Goal: Consume media (video, audio)

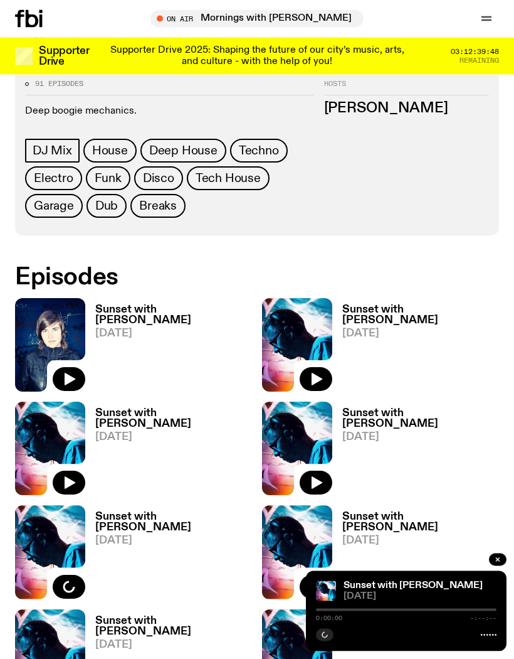
scroll to position [528, 0]
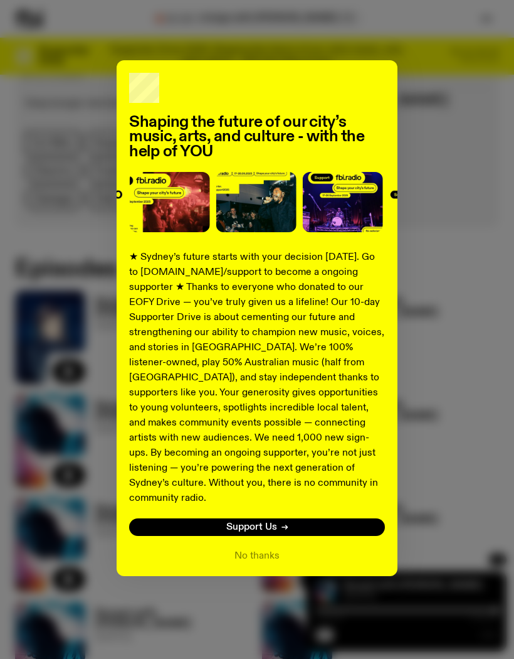
click at [268, 548] on button "No thanks" at bounding box center [257, 555] width 45 height 15
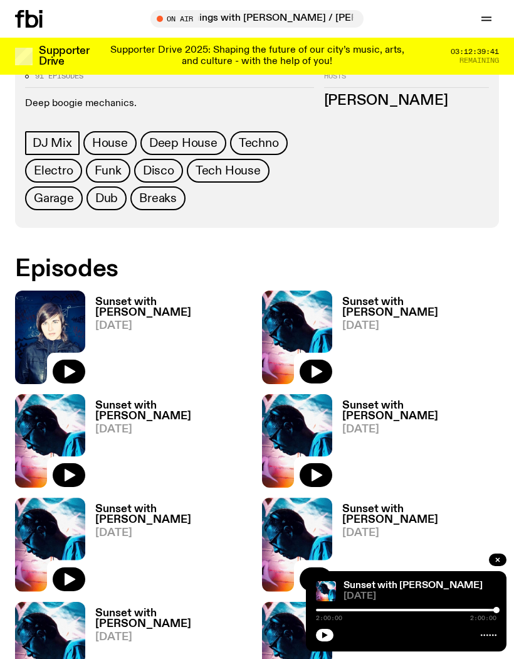
click at [123, 321] on span "[DATE]" at bounding box center [173, 326] width 157 height 11
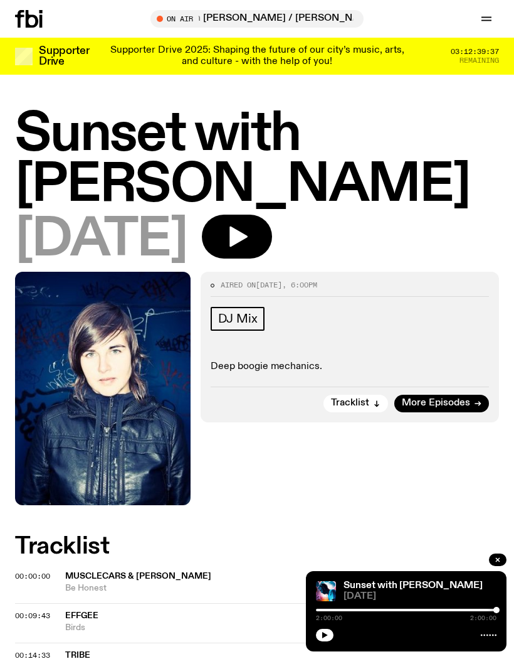
click at [248, 239] on icon "button" at bounding box center [239, 236] width 18 height 21
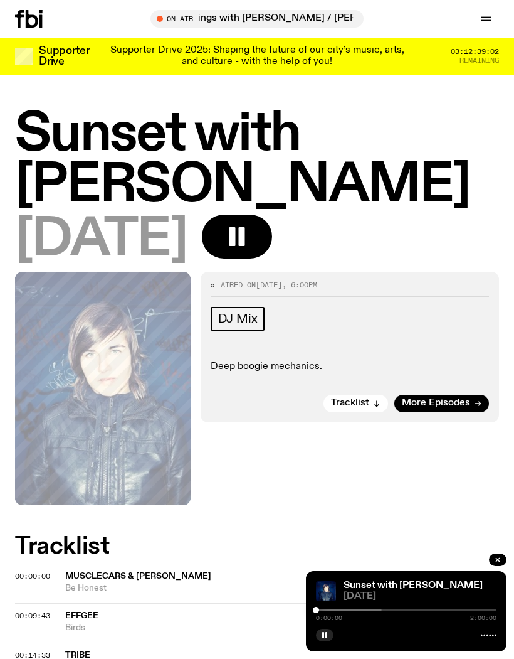
click at [385, 599] on span "[DATE]" at bounding box center [420, 596] width 153 height 9
click at [338, 631] on div at bounding box center [406, 633] width 181 height 15
click at [245, 231] on rect "button" at bounding box center [241, 236] width 6 height 19
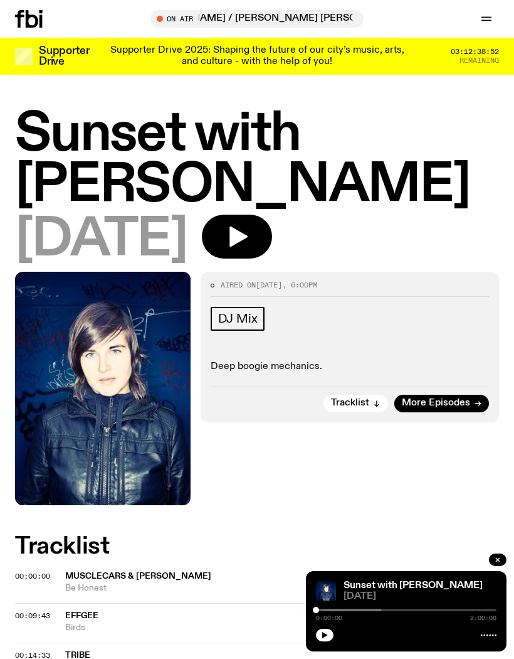
click at [250, 243] on icon "button" at bounding box center [237, 236] width 25 height 25
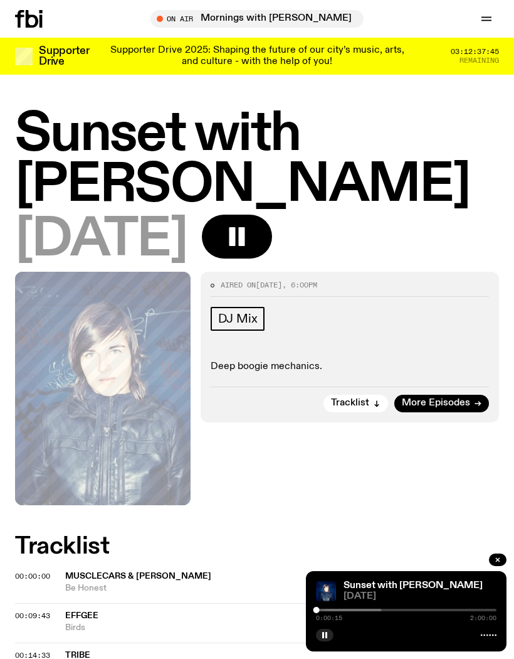
click at [245, 238] on rect "button" at bounding box center [241, 236] width 6 height 19
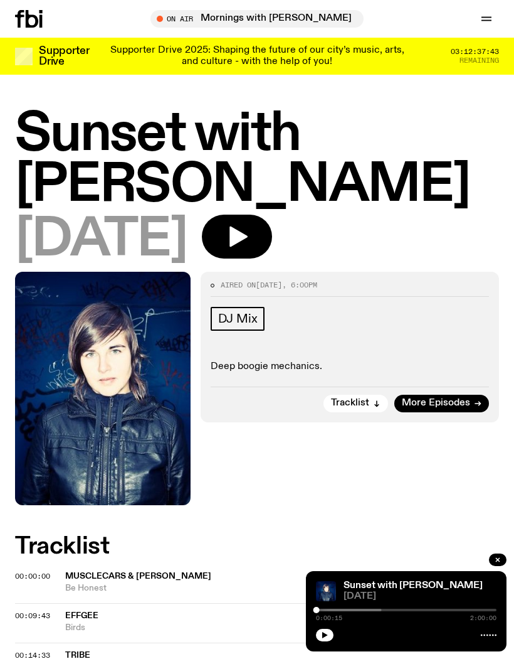
click at [250, 243] on icon "button" at bounding box center [237, 236] width 25 height 25
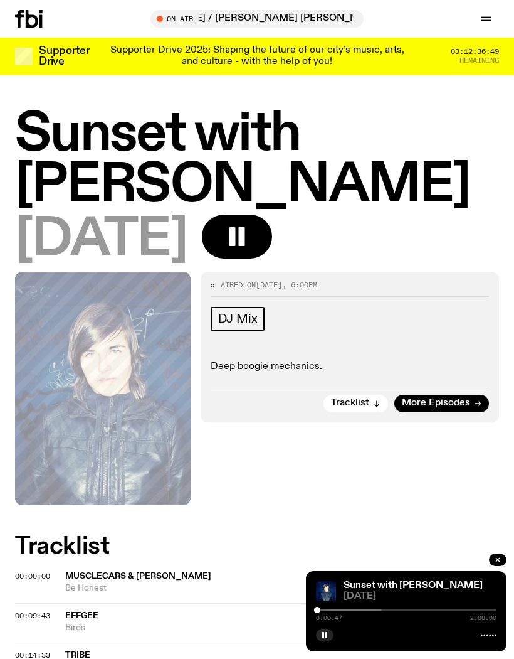
click at [250, 233] on icon "button" at bounding box center [237, 236] width 25 height 25
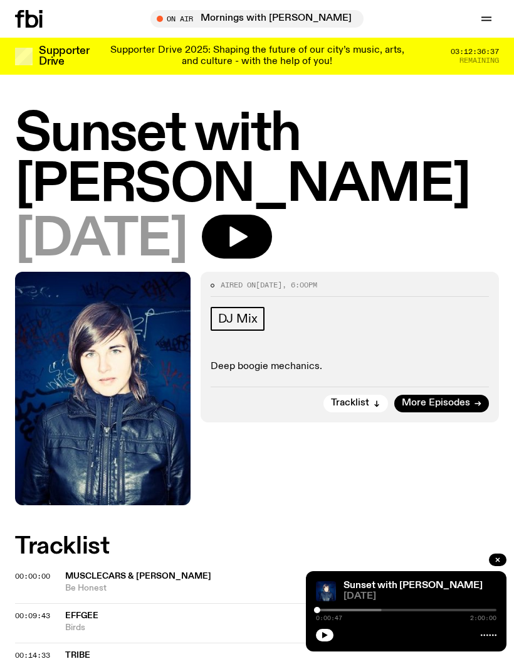
click at [250, 245] on icon "button" at bounding box center [237, 236] width 25 height 25
click at [250, 242] on icon "button" at bounding box center [237, 236] width 25 height 25
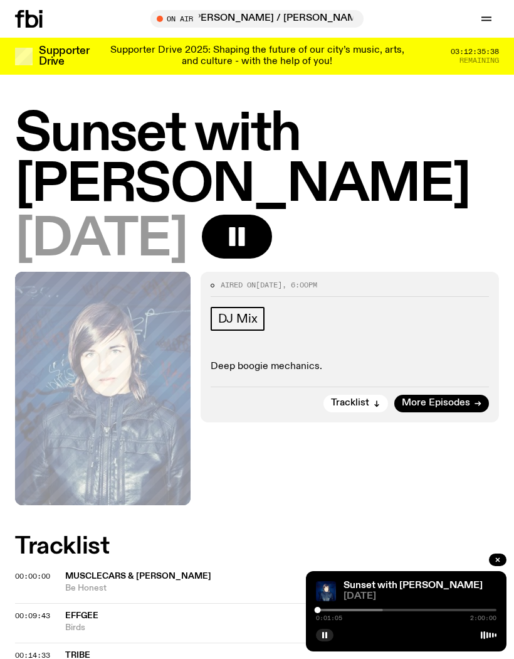
click at [245, 243] on rect "button" at bounding box center [241, 236] width 6 height 19
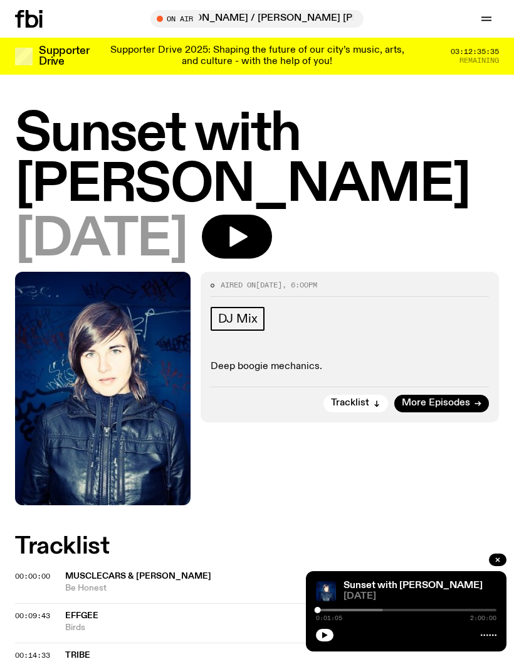
click at [329, 640] on button "button" at bounding box center [325, 635] width 18 height 13
click at [250, 246] on icon "button" at bounding box center [237, 236] width 25 height 25
